Goal: Navigation & Orientation: Find specific page/section

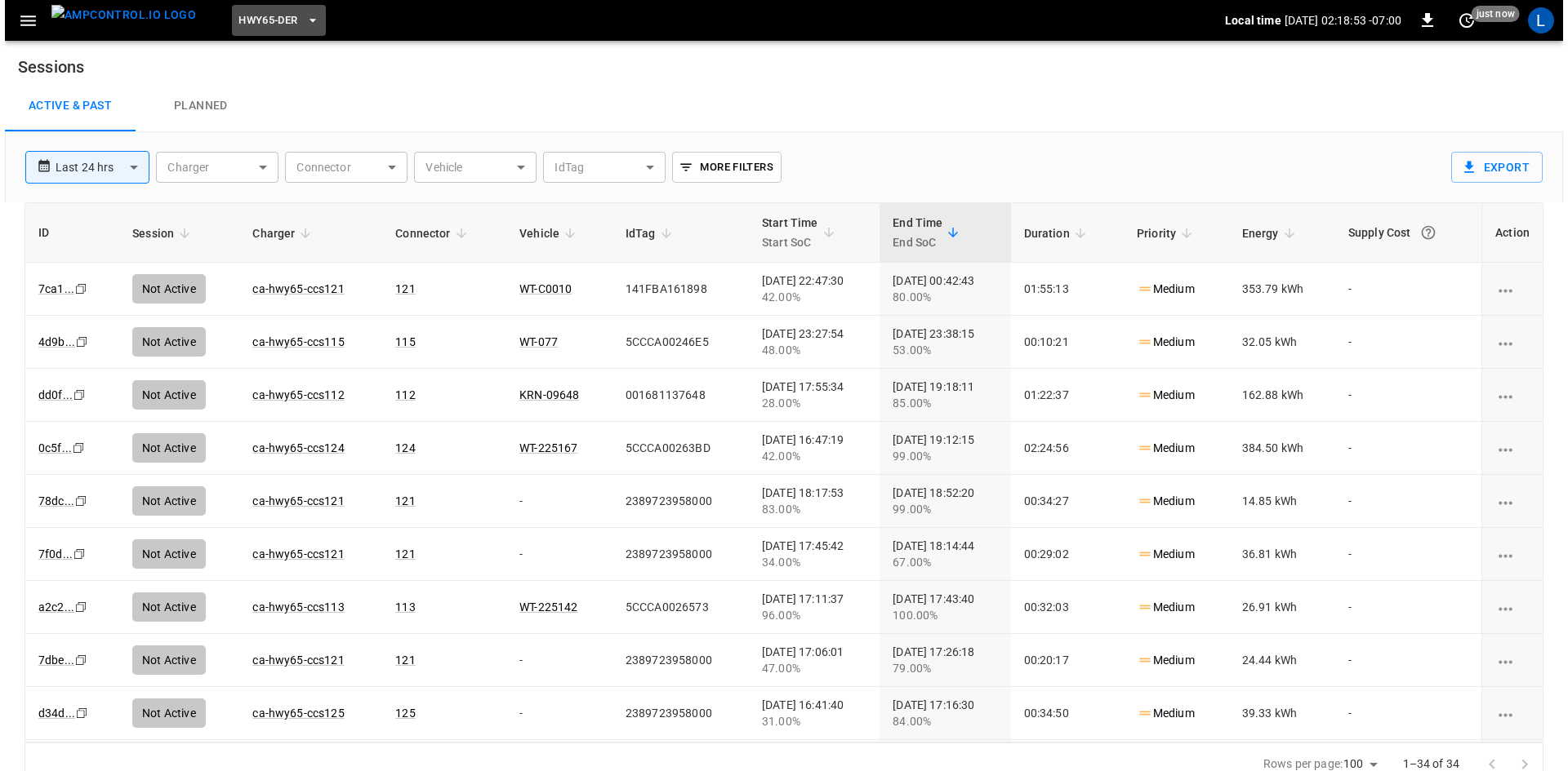
scroll to position [16, 0]
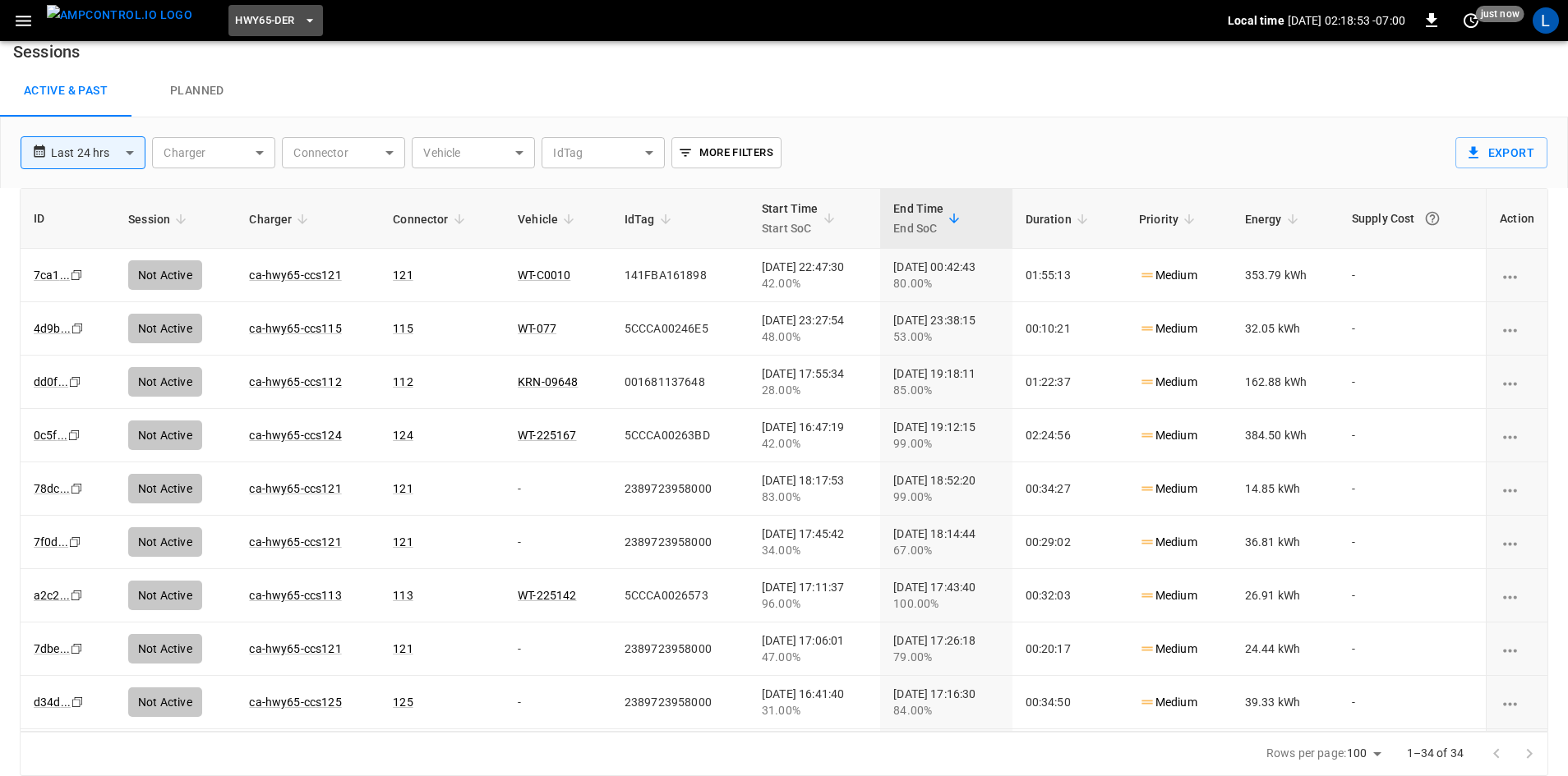
click at [251, 25] on span "HWY65-DER" at bounding box center [265, 21] width 59 height 19
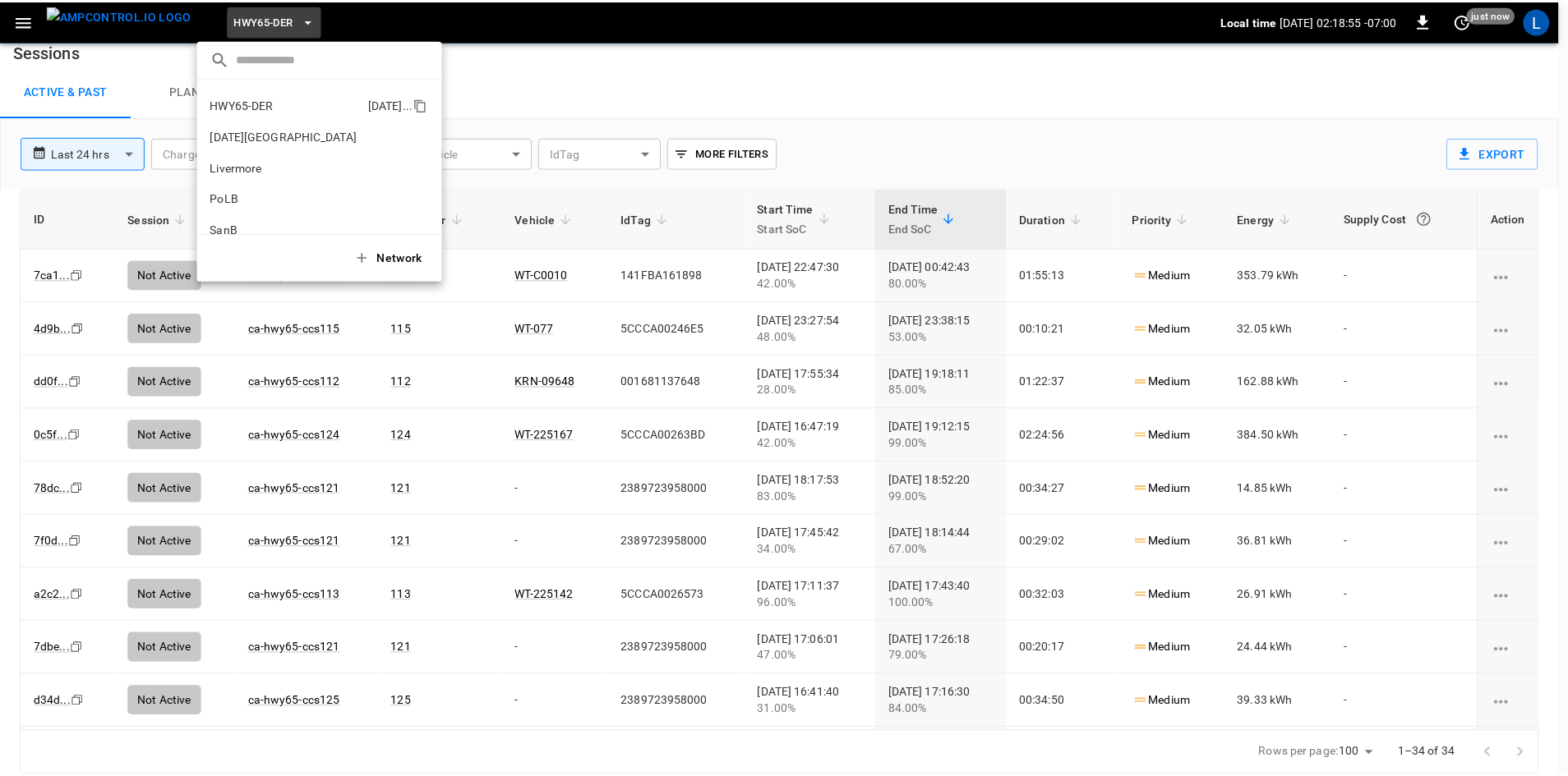
scroll to position [0, 0]
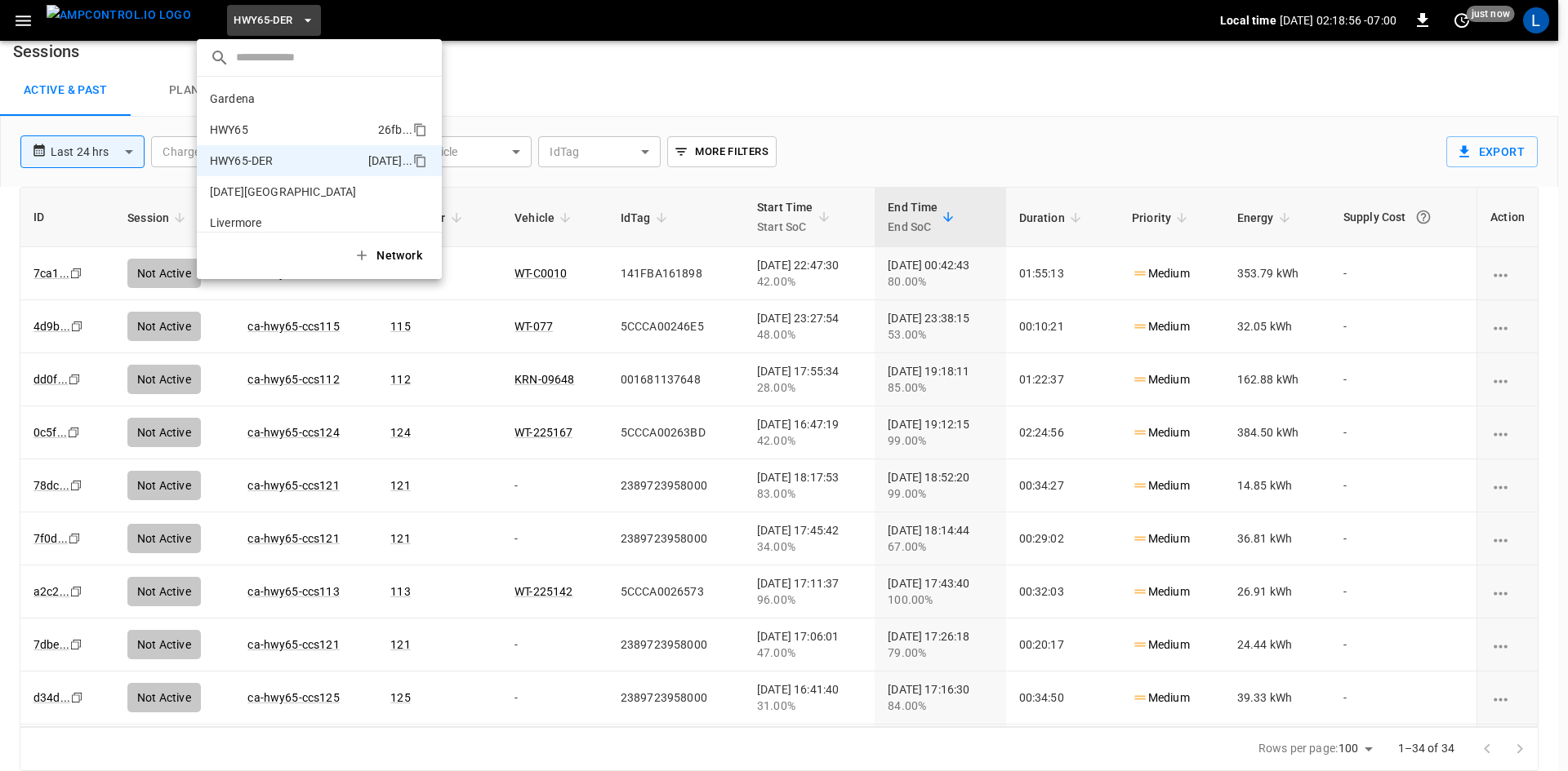
click at [284, 117] on li "HWY65 26fb ..." at bounding box center [319, 130] width 245 height 31
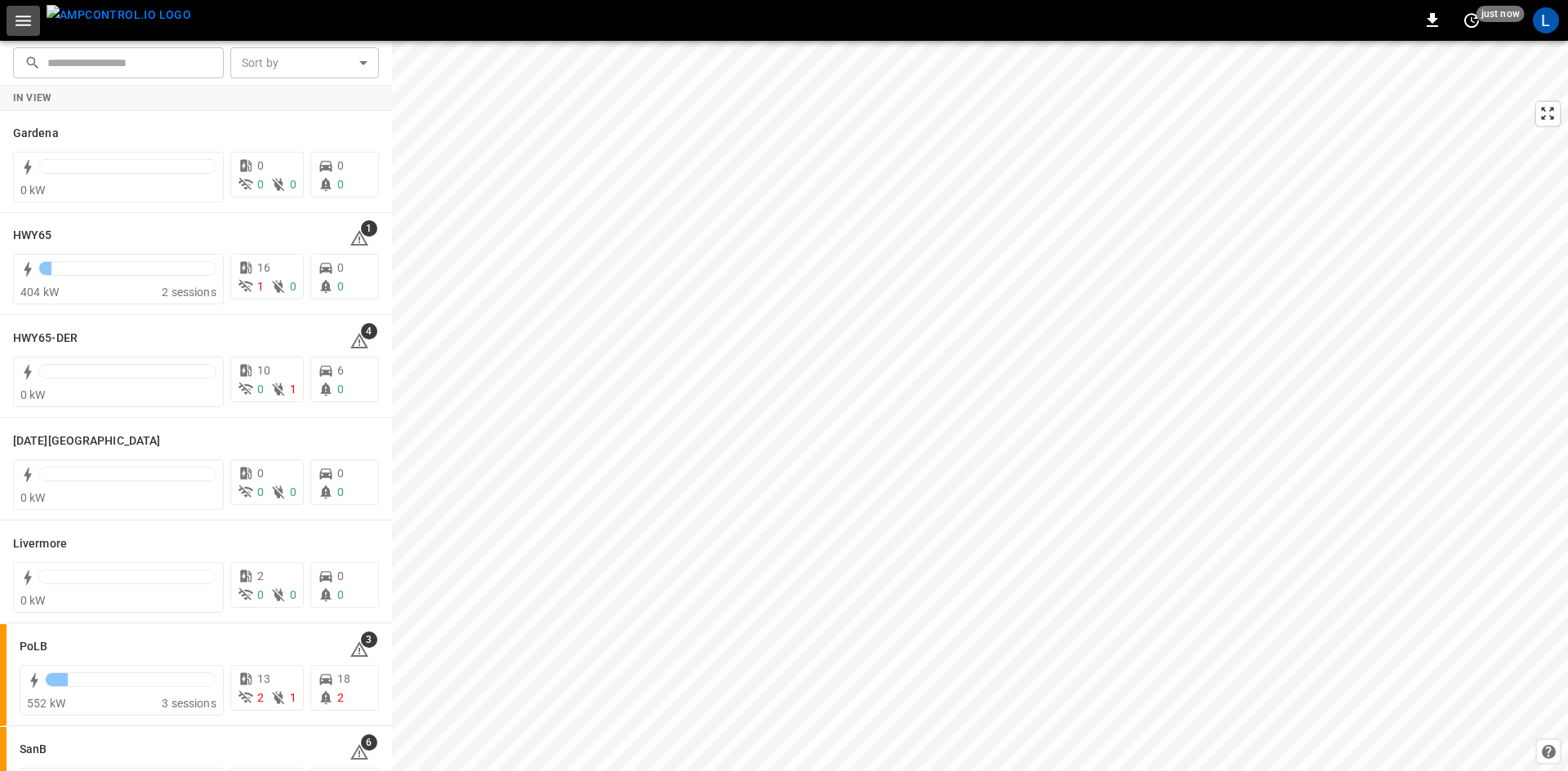
click at [25, 23] on icon "button" at bounding box center [23, 21] width 21 height 21
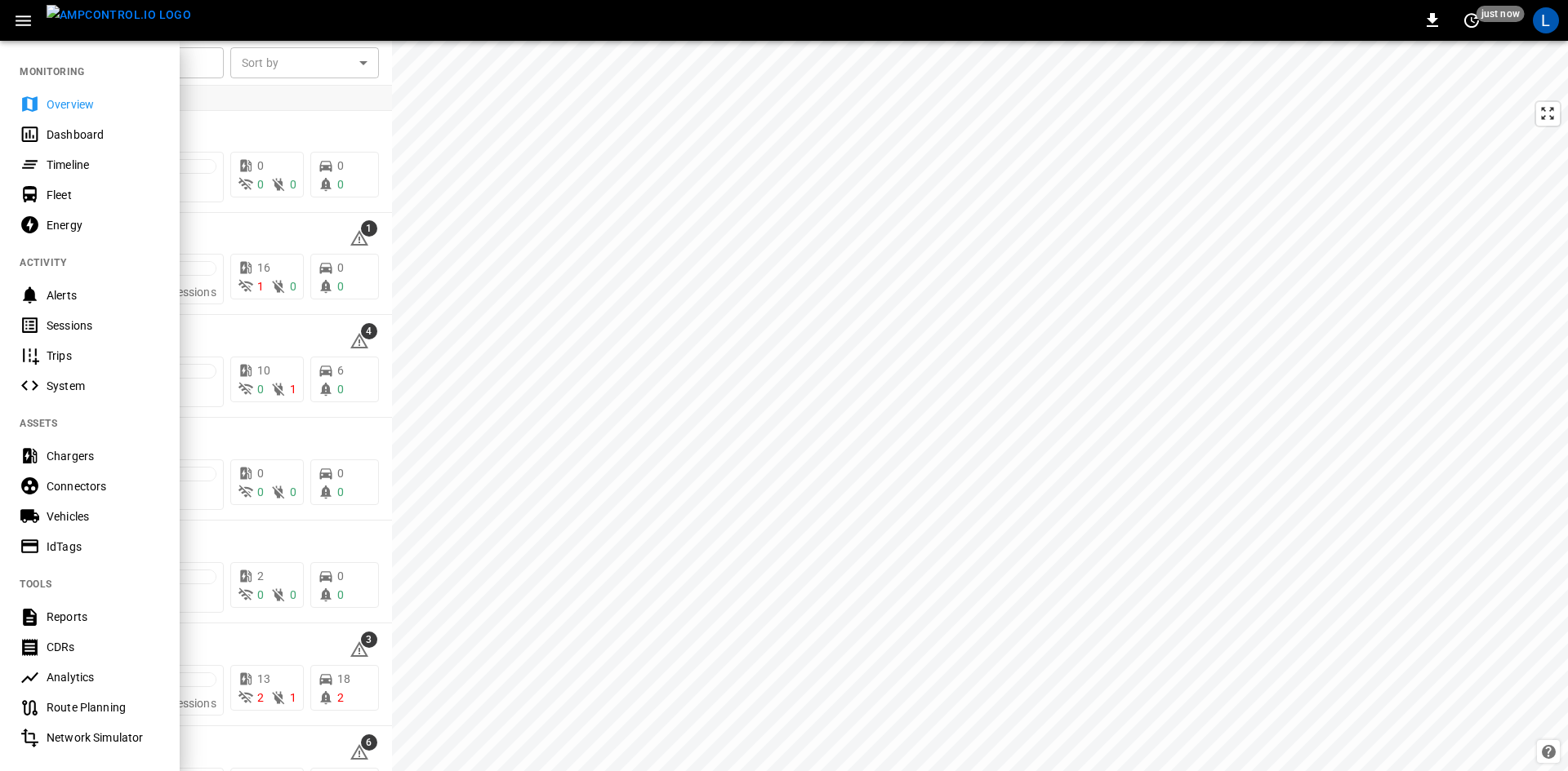
click at [80, 327] on div "Sessions" at bounding box center [104, 326] width 114 height 17
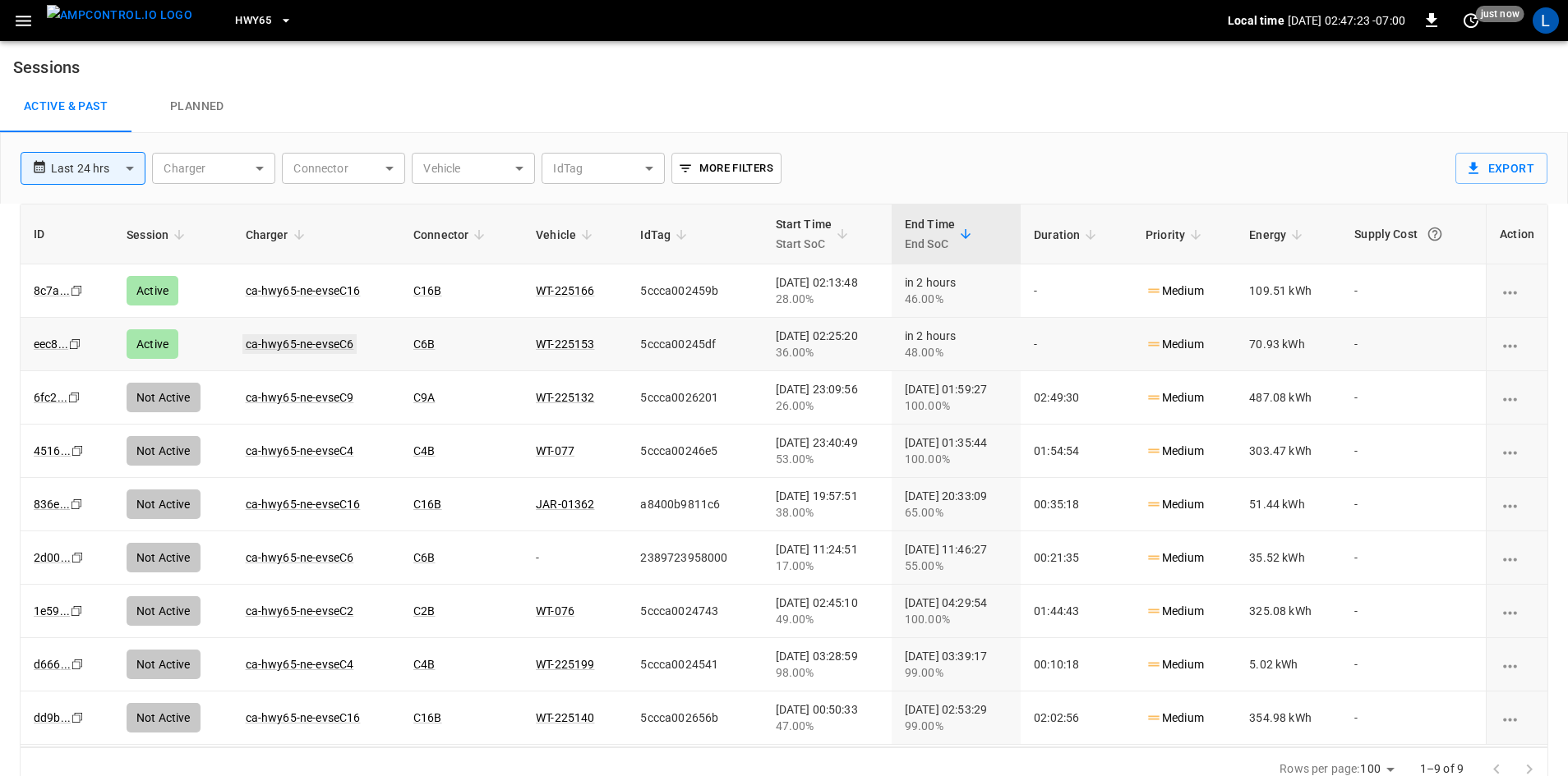
click at [328, 345] on link "ca-hwy65-ne-evseC6" at bounding box center [299, 345] width 115 height 20
click at [260, 294] on link "ca-hwy65-ne-evseC16" at bounding box center [302, 291] width 121 height 20
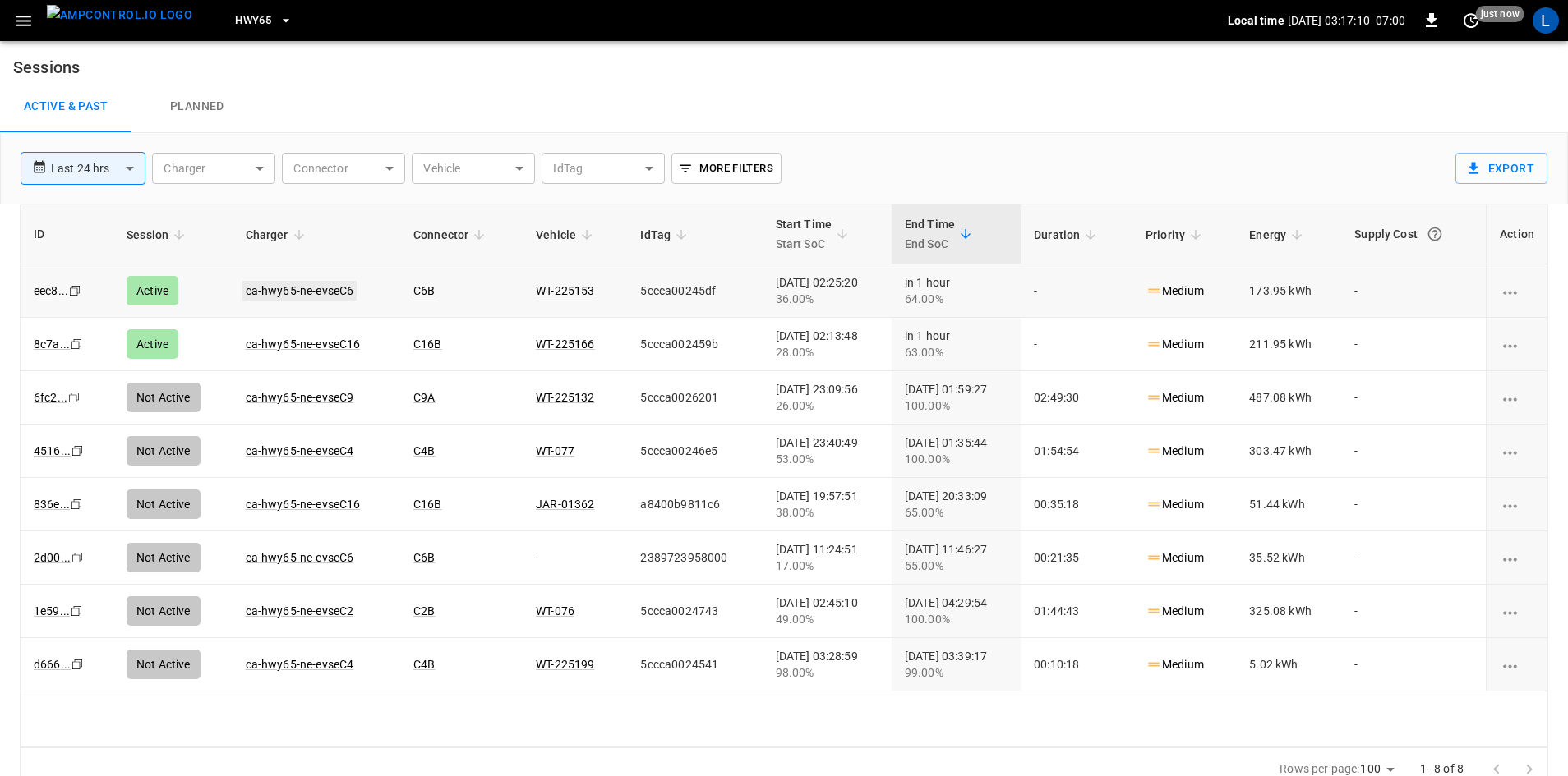
click at [315, 286] on link "ca-hwy65-ne-evseC6" at bounding box center [299, 291] width 115 height 20
click at [264, 344] on link "ca-hwy65-ne-evseC16" at bounding box center [302, 345] width 121 height 20
